Goal: Transaction & Acquisition: Purchase product/service

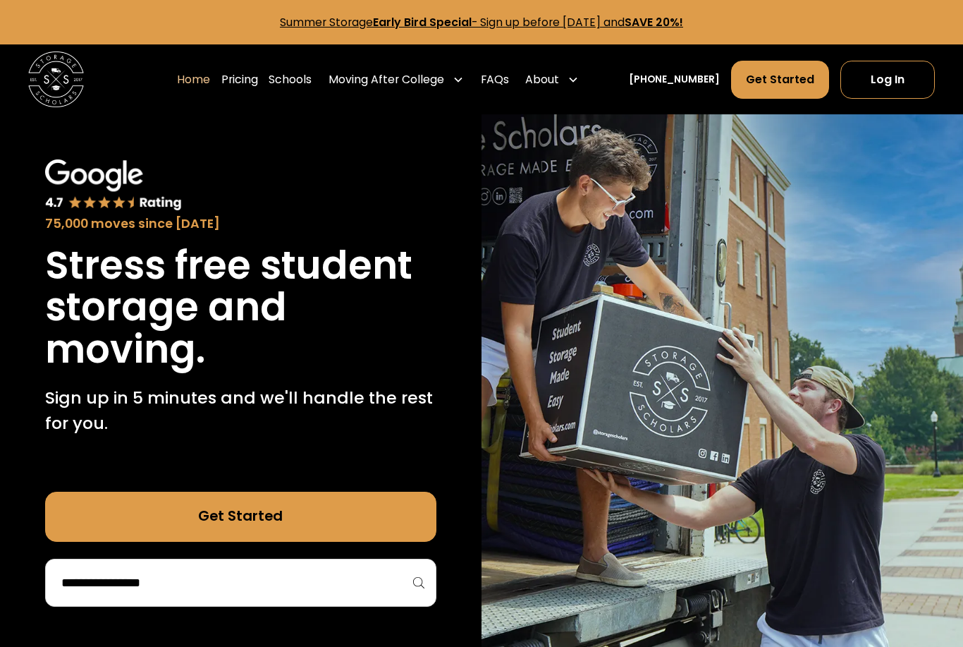
click at [202, 582] on input "search" at bounding box center [241, 582] width 362 height 24
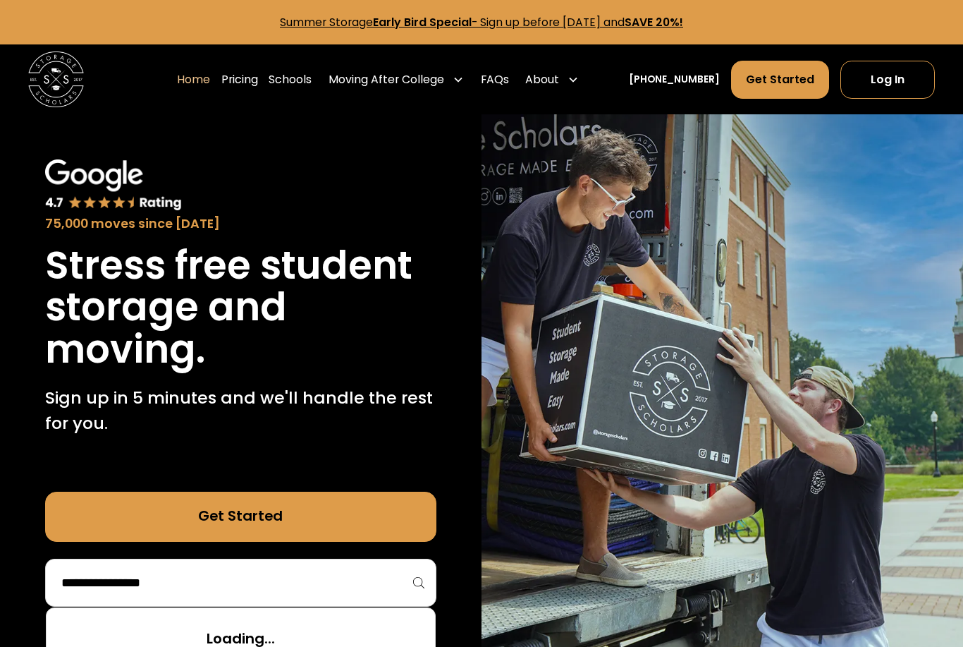
scroll to position [233, 0]
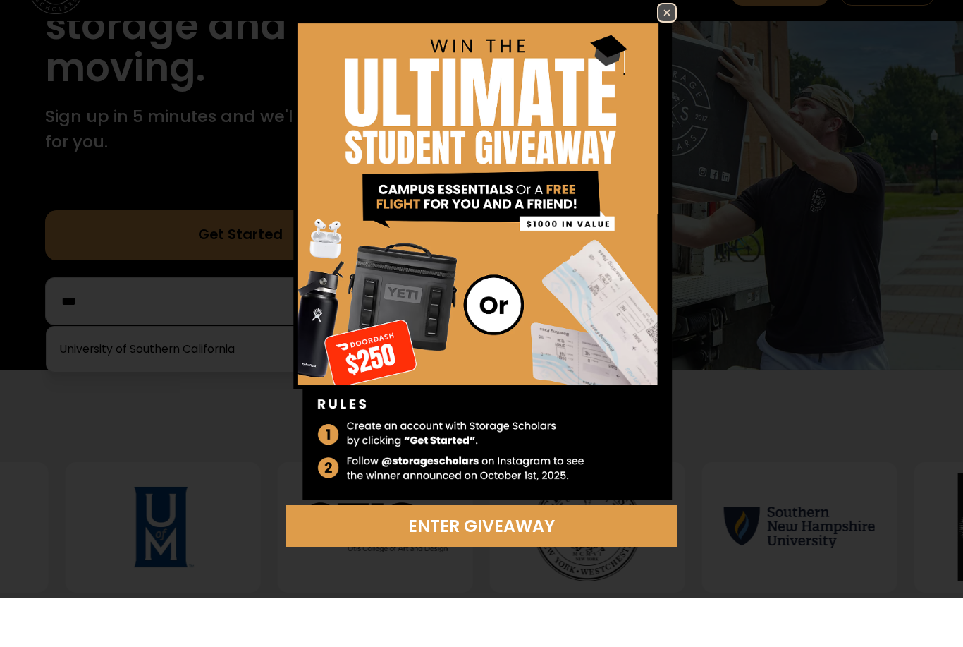
click at [195, 346] on div "Enter Giveaway" at bounding box center [481, 323] width 963 height 647
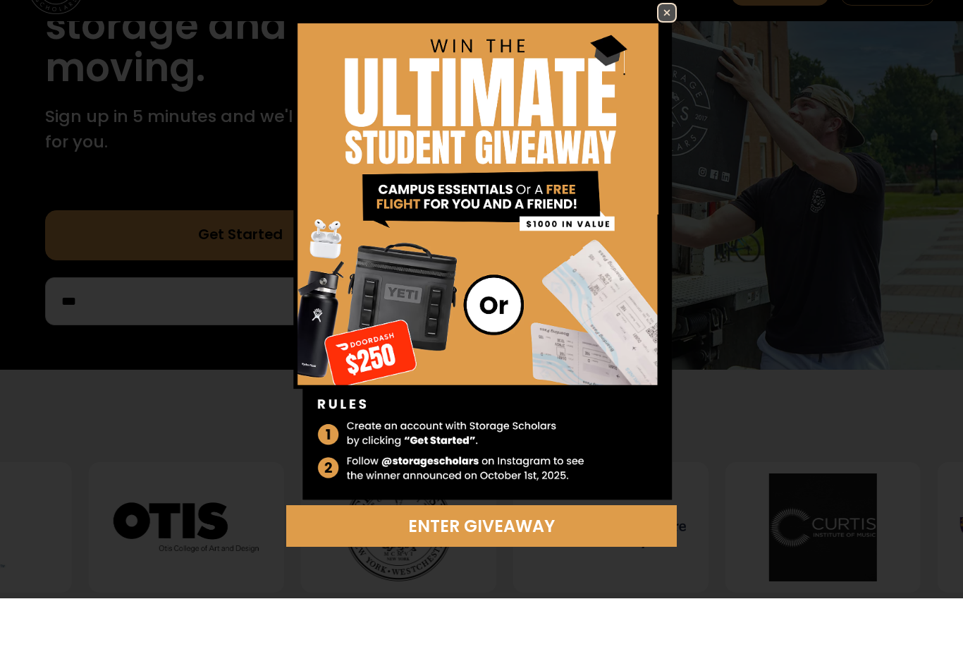
scroll to position [281, 0]
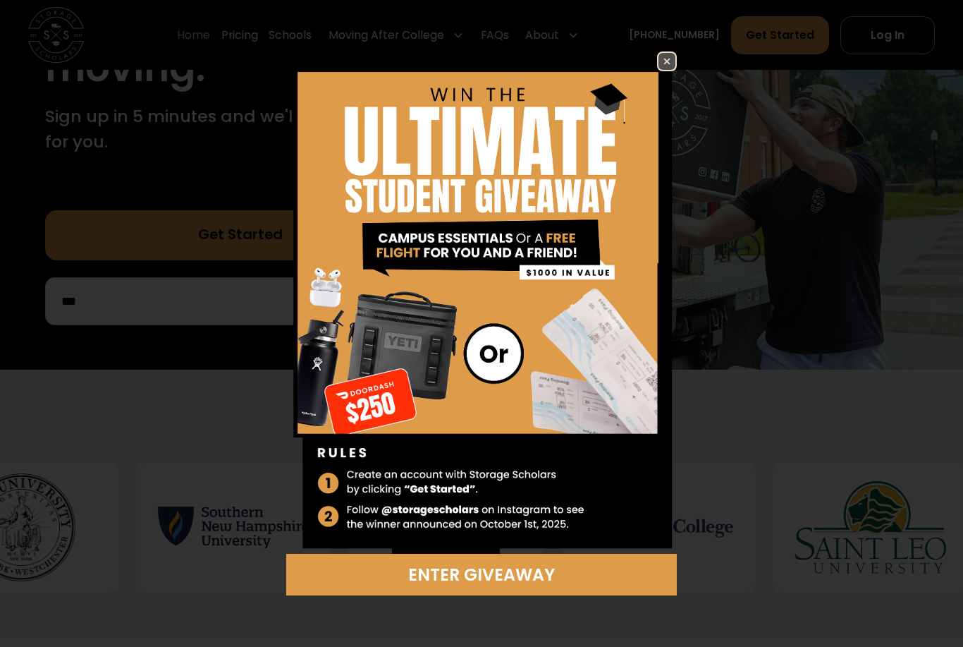
click at [668, 66] on img at bounding box center [667, 61] width 17 height 17
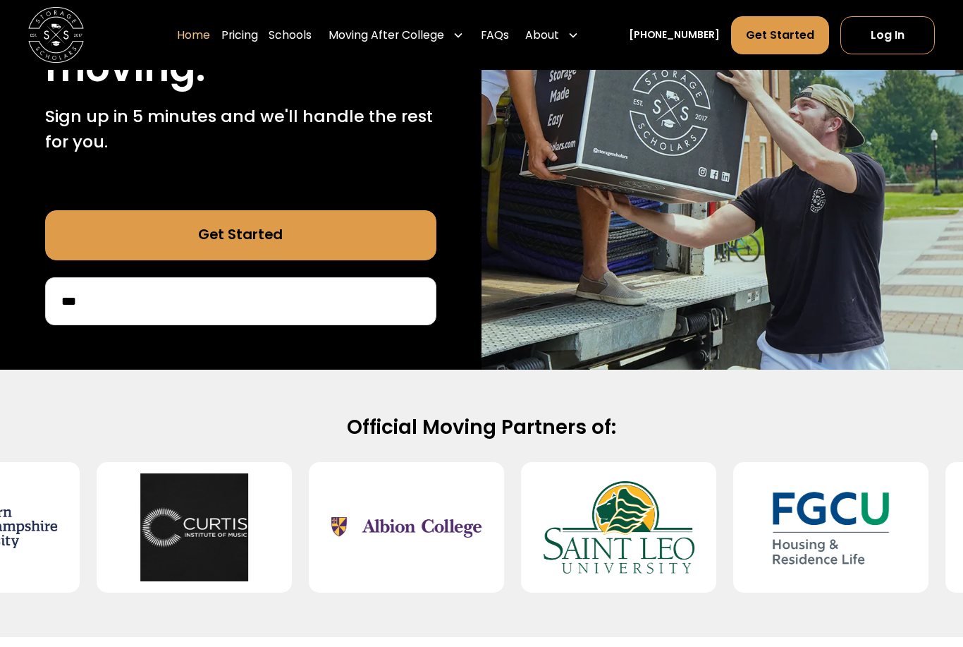
click at [307, 324] on div "***" at bounding box center [240, 301] width 391 height 48
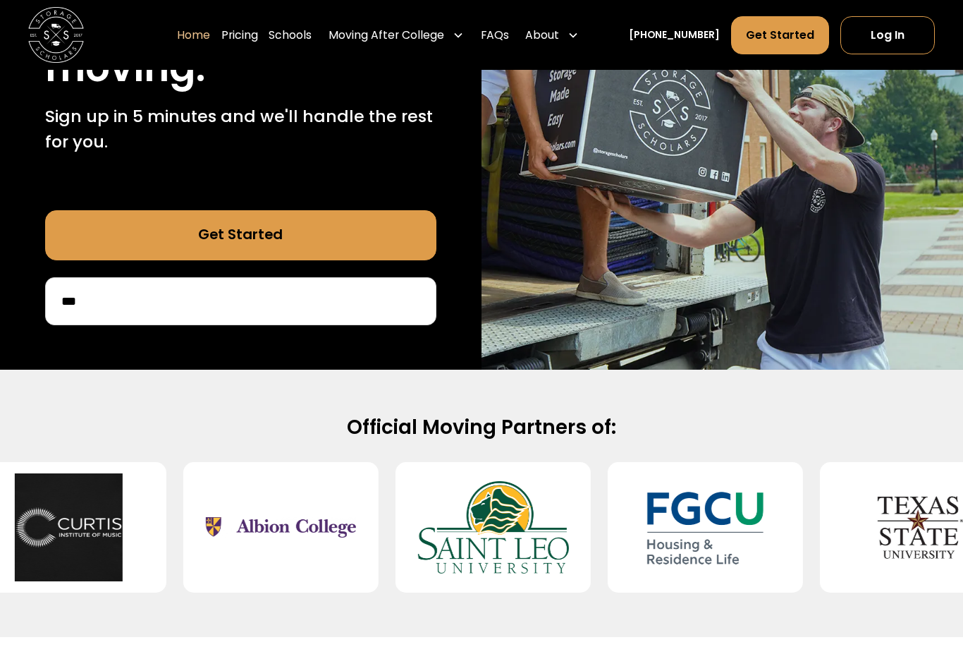
click at [291, 306] on input "***" at bounding box center [241, 301] width 362 height 24
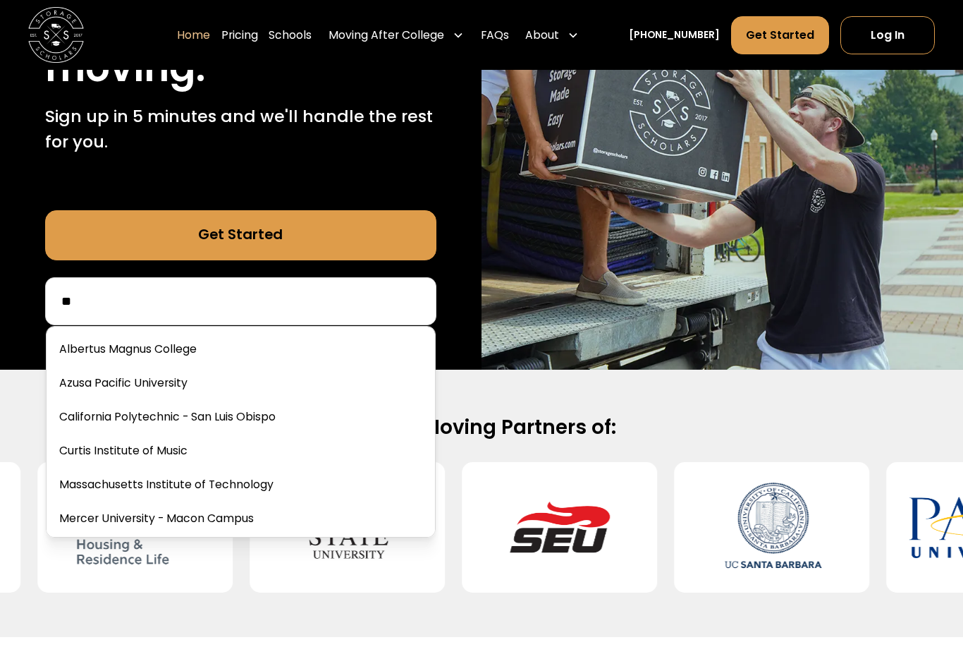
type input "***"
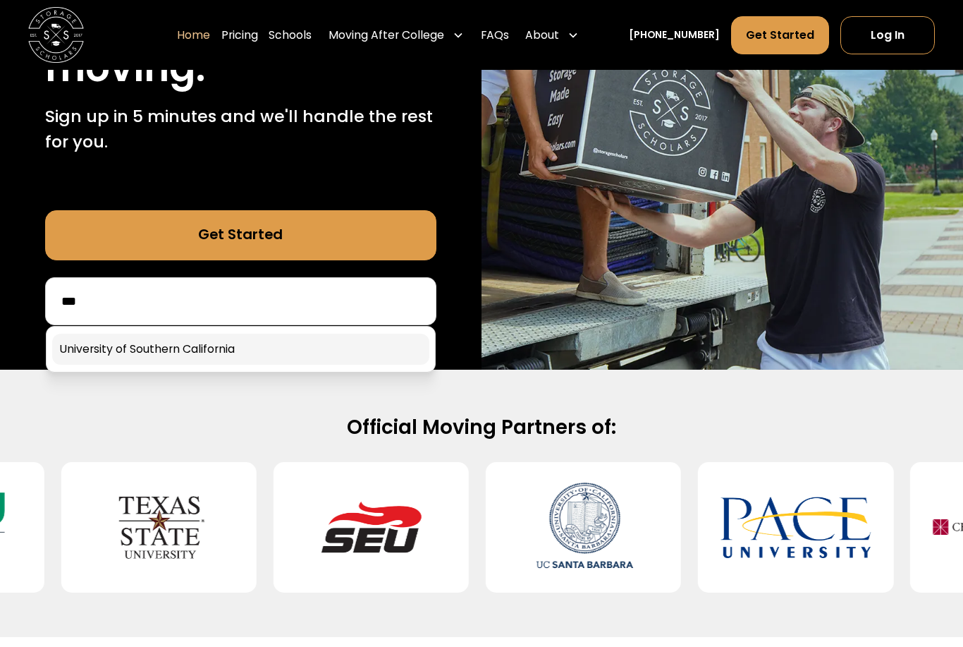
click at [312, 345] on link at bounding box center [240, 349] width 377 height 31
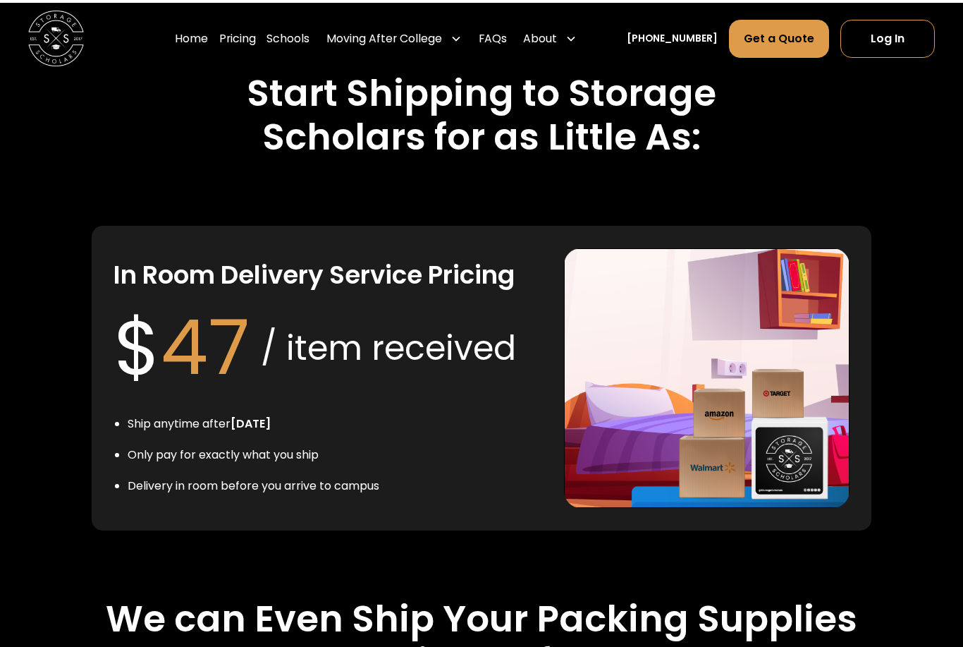
scroll to position [2075, 0]
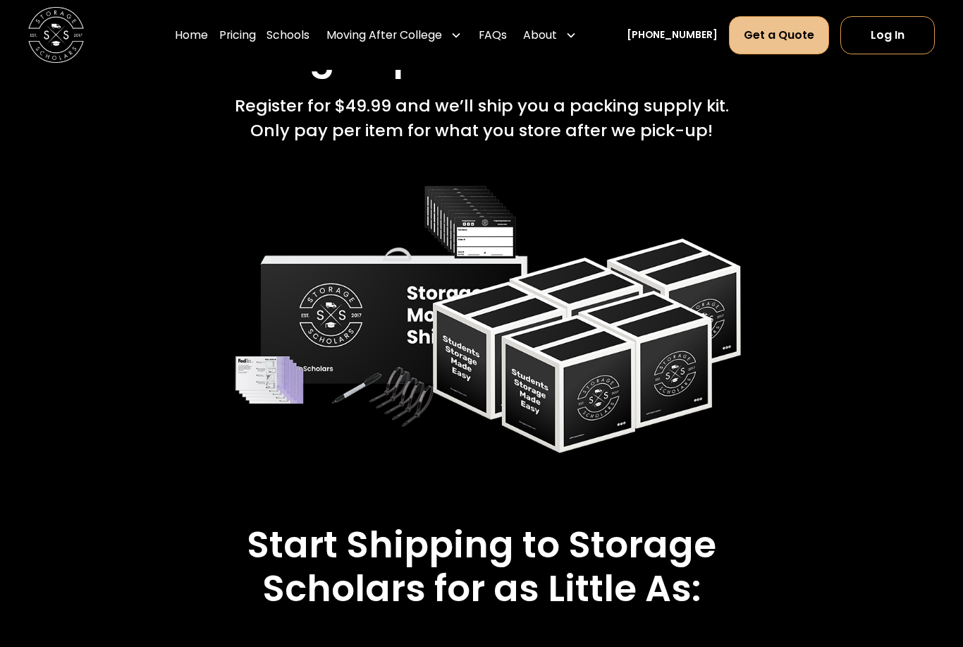
click at [803, 37] on link "Get a Quote" at bounding box center [779, 34] width 100 height 37
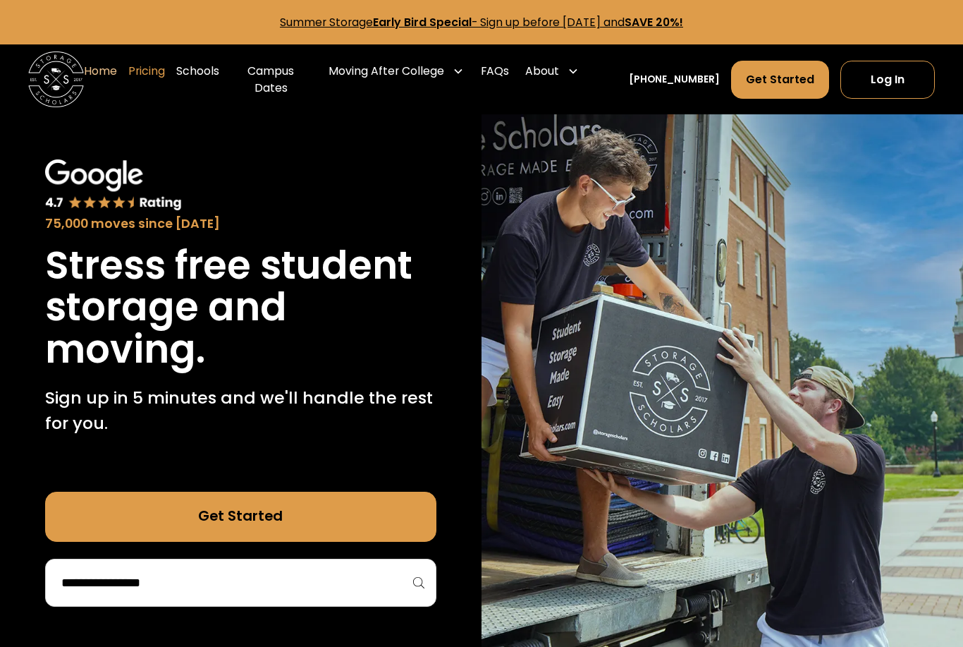
click at [165, 77] on link "Pricing" at bounding box center [146, 79] width 37 height 56
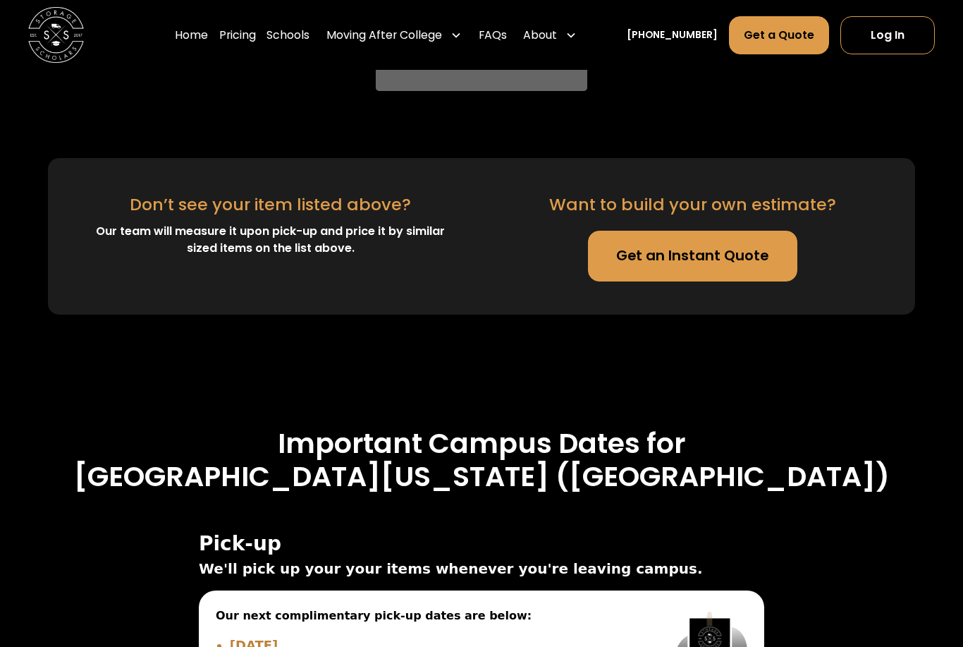
scroll to position [4198, 0]
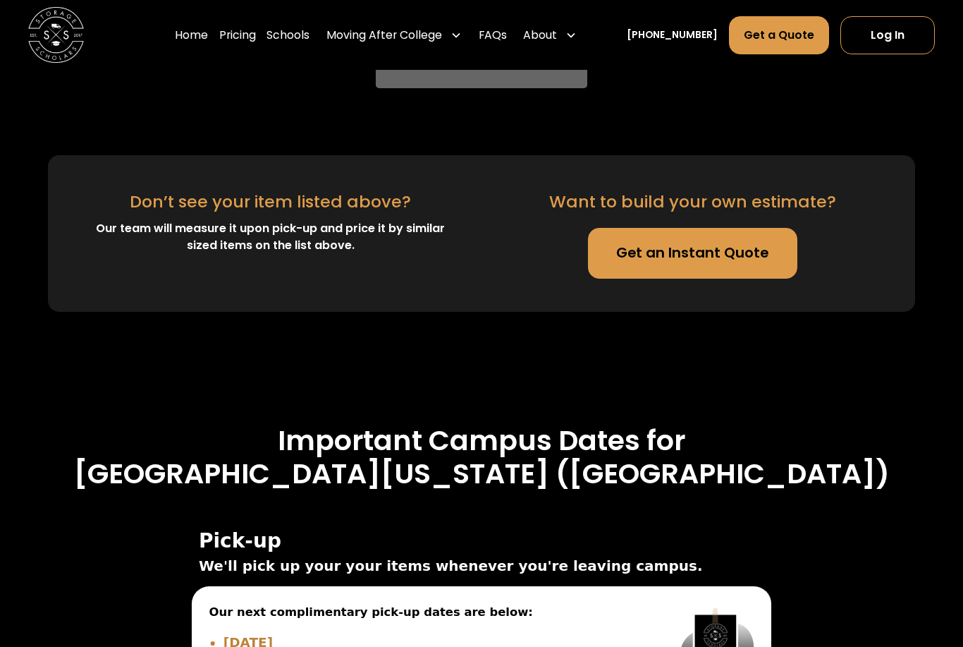
click at [371, 604] on span "Our next complimentary pick-up dates are below:" at bounding box center [427, 613] width 436 height 18
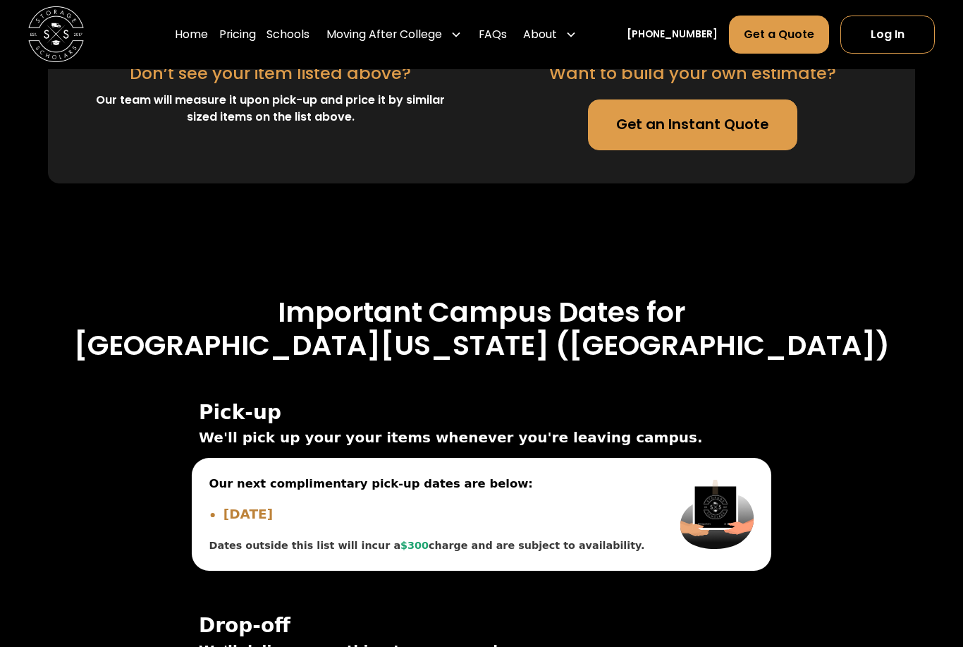
scroll to position [4326, 0]
click at [396, 504] on li "[DATE]" at bounding box center [435, 514] width 422 height 20
click at [359, 475] on span "Our next complimentary pick-up dates are below:" at bounding box center [427, 484] width 436 height 18
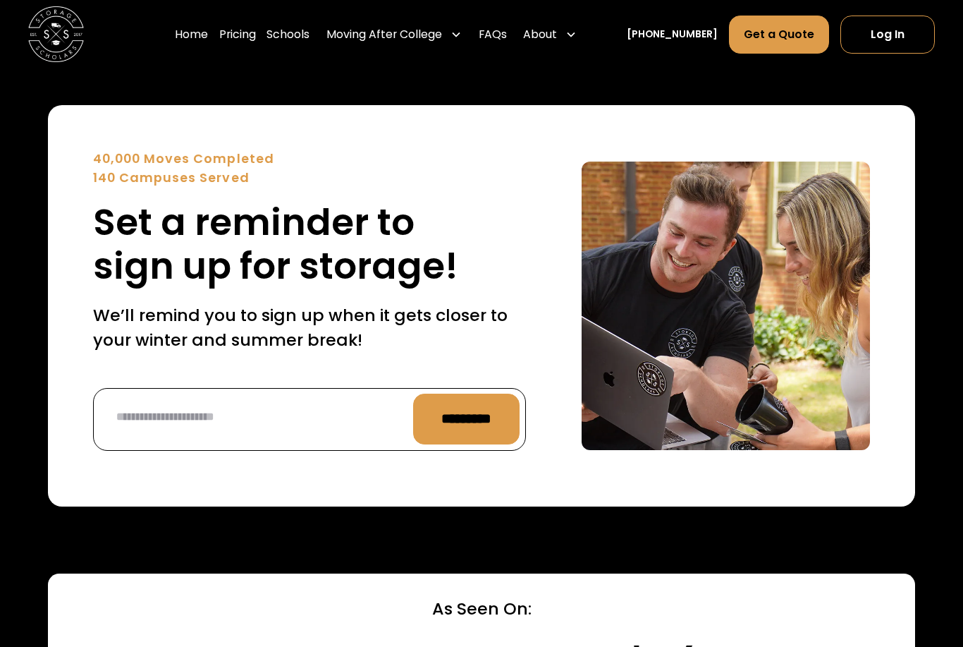
scroll to position [5410, 0]
